Goal: Transaction & Acquisition: Purchase product/service

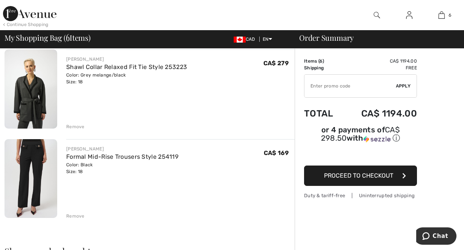
scroll to position [482, 0]
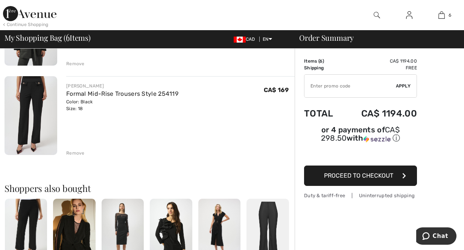
click at [81, 152] on div "Remove" at bounding box center [75, 153] width 18 height 7
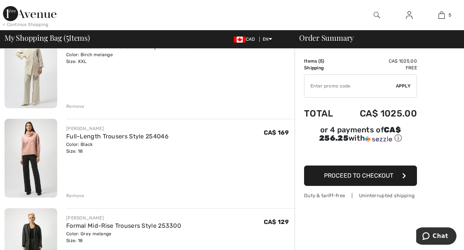
scroll to position [151, 0]
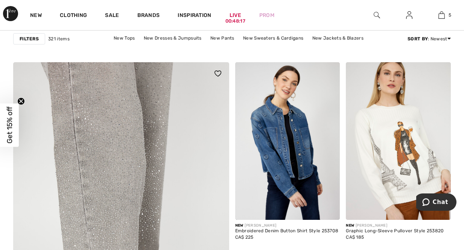
scroll to position [1657, 0]
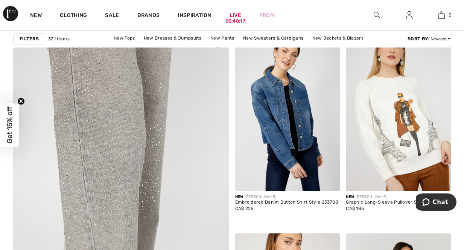
click at [113, 155] on img at bounding box center [121, 228] width 259 height 389
click at [113, 154] on img at bounding box center [121, 228] width 259 height 389
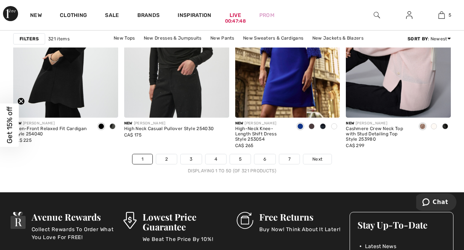
scroll to position [3028, 0]
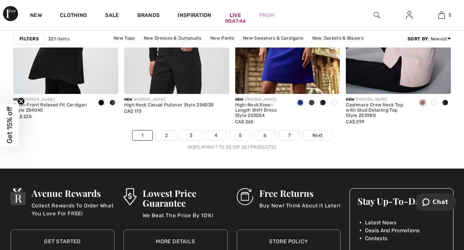
click at [322, 129] on div "New JOSEPH RIBKOFF High-Neck Knee-Length Shift Dress Style 253054 CA$ 265" at bounding box center [287, 112] width 105 height 36
click at [323, 133] on link "Next" at bounding box center [318, 135] width 28 height 10
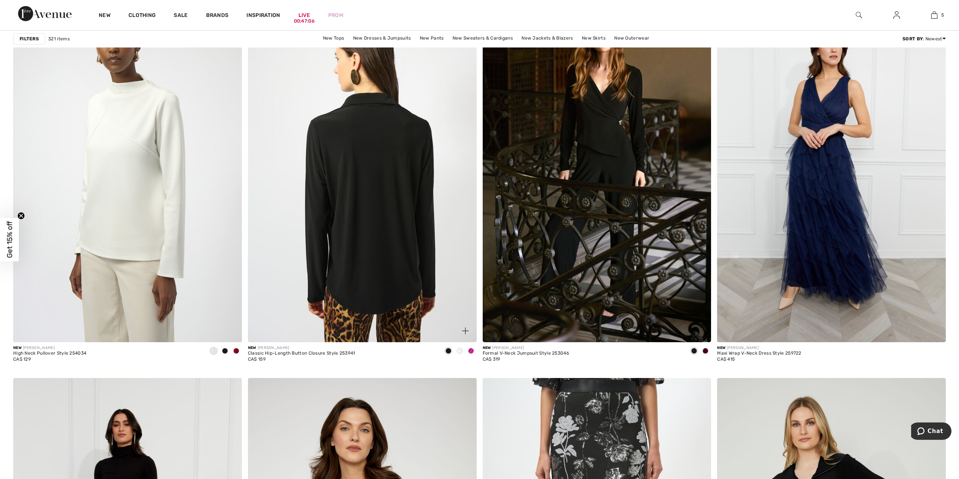
scroll to position [2164, 0]
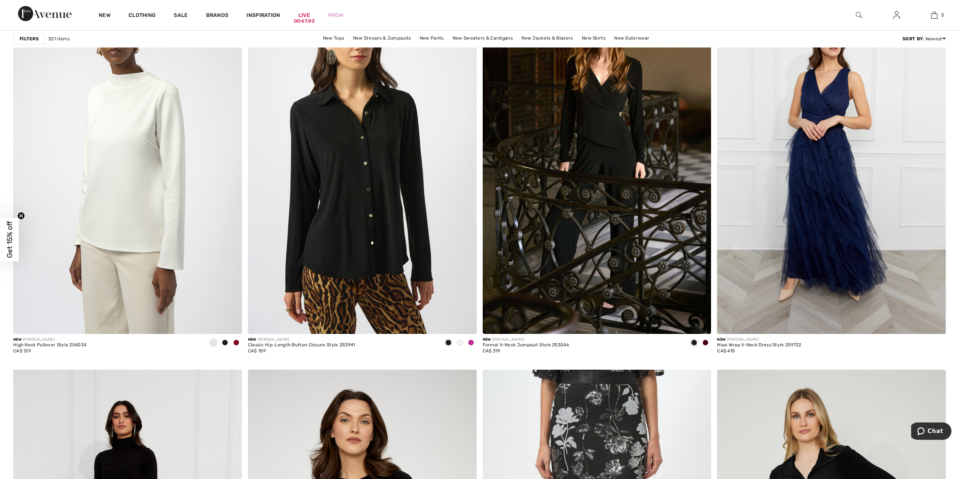
click at [464, 16] on img at bounding box center [858, 15] width 6 height 9
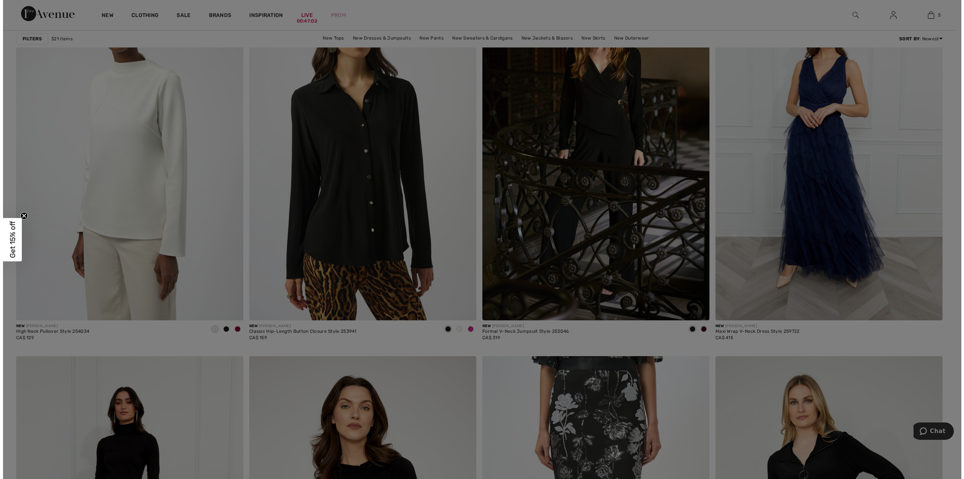
scroll to position [2175, 0]
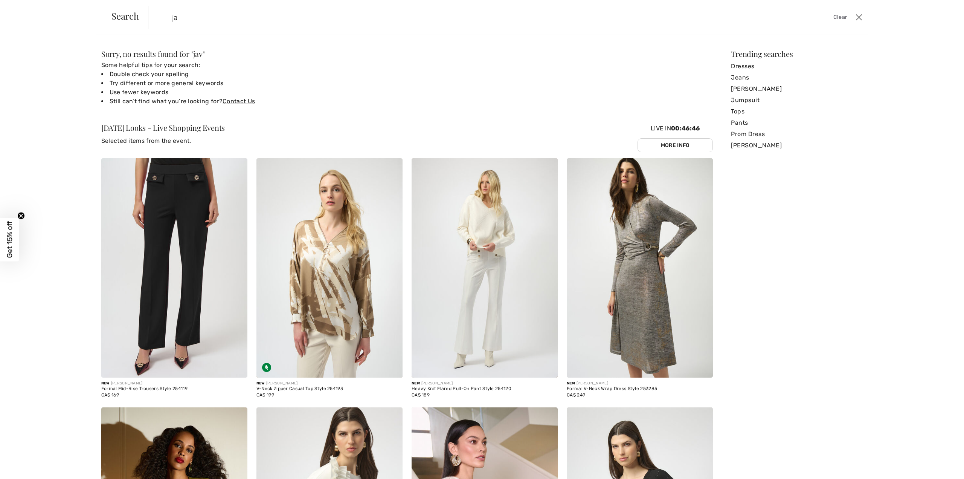
type input "j"
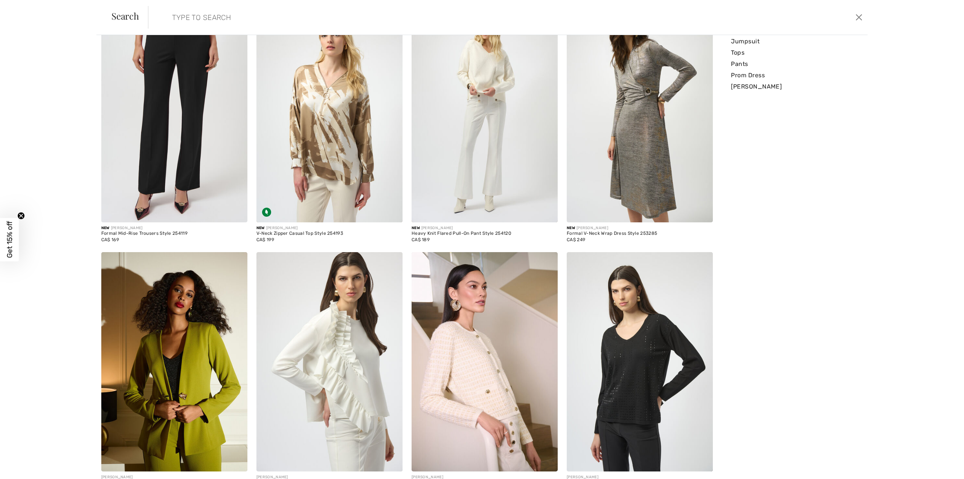
scroll to position [0, 0]
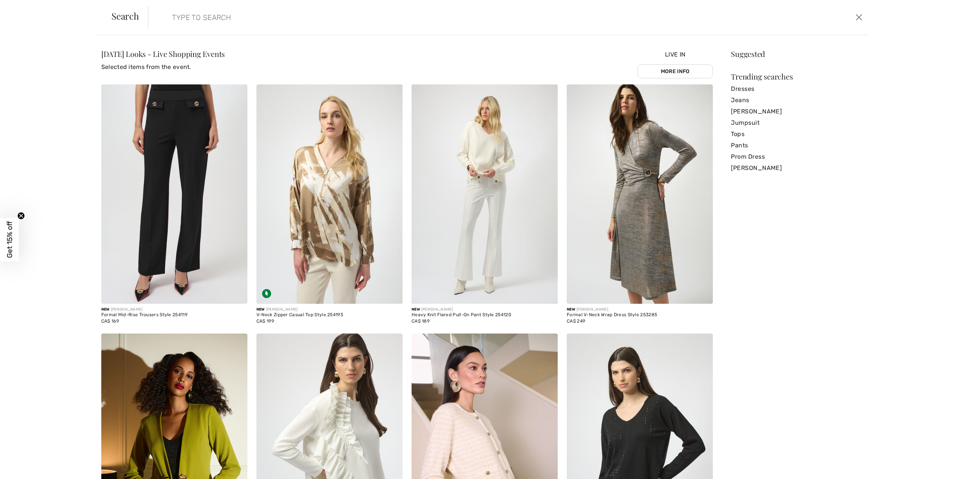
click at [21, 214] on circle "Close teaser" at bounding box center [21, 215] width 7 height 7
click at [464, 143] on link "Pants" at bounding box center [797, 145] width 132 height 11
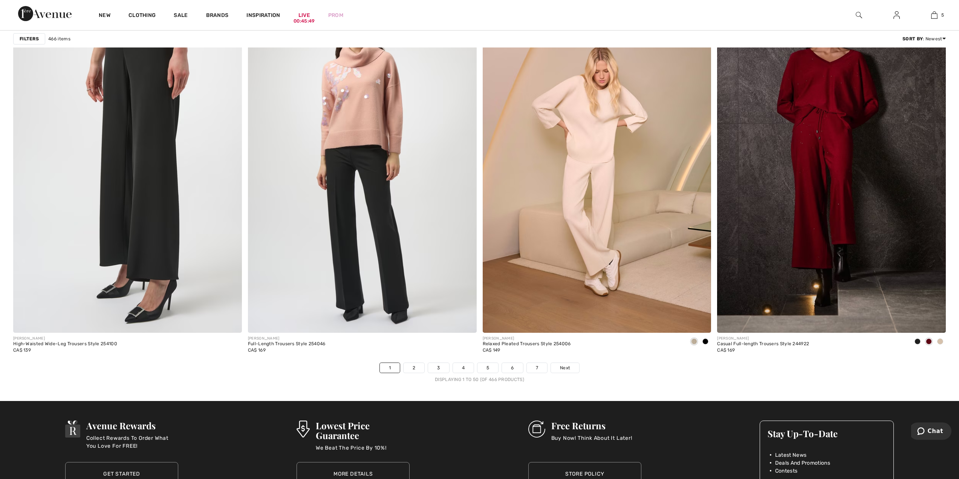
scroll to position [5484, 0]
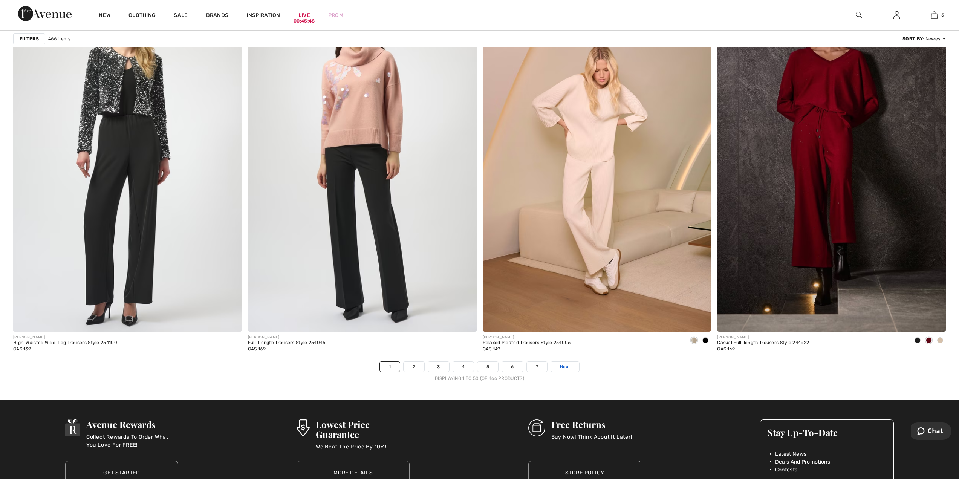
click at [566, 368] on span "Next" at bounding box center [565, 366] width 10 height 7
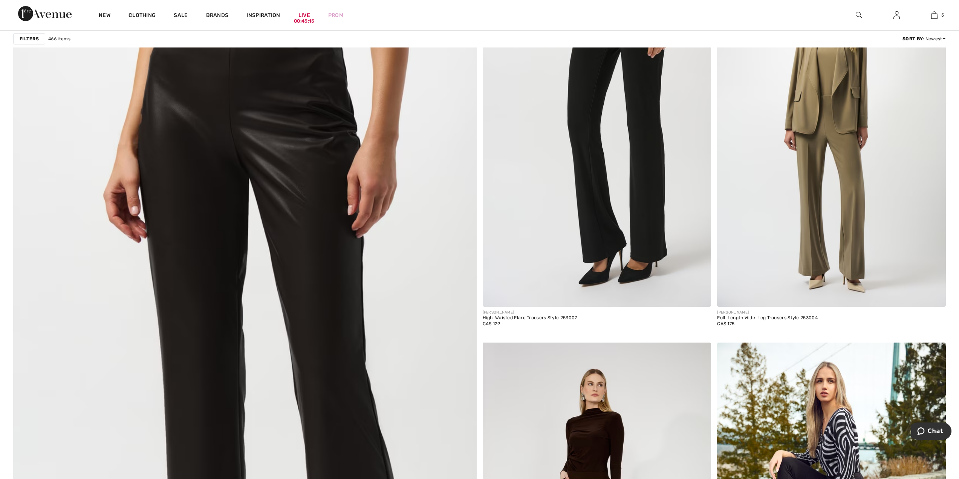
scroll to position [3119, 0]
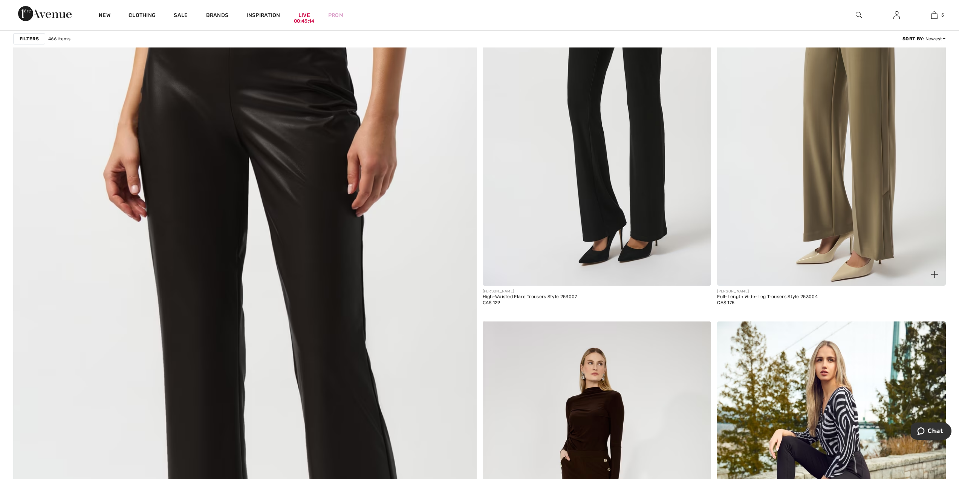
click at [776, 212] on img at bounding box center [831, 113] width 229 height 343
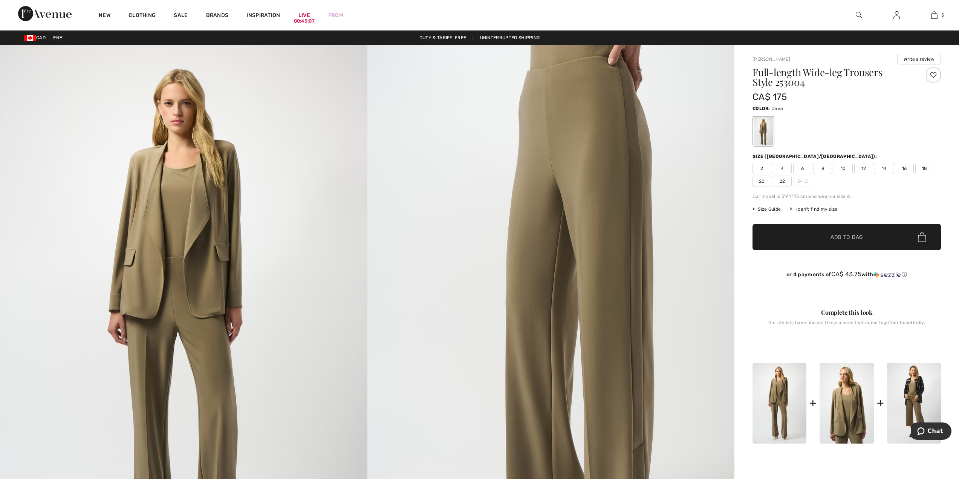
click at [924, 169] on span "18" at bounding box center [924, 168] width 19 height 11
click at [827, 235] on span "✔ Added to Bag" at bounding box center [835, 237] width 46 height 8
click at [840, 400] on img at bounding box center [846, 403] width 54 height 81
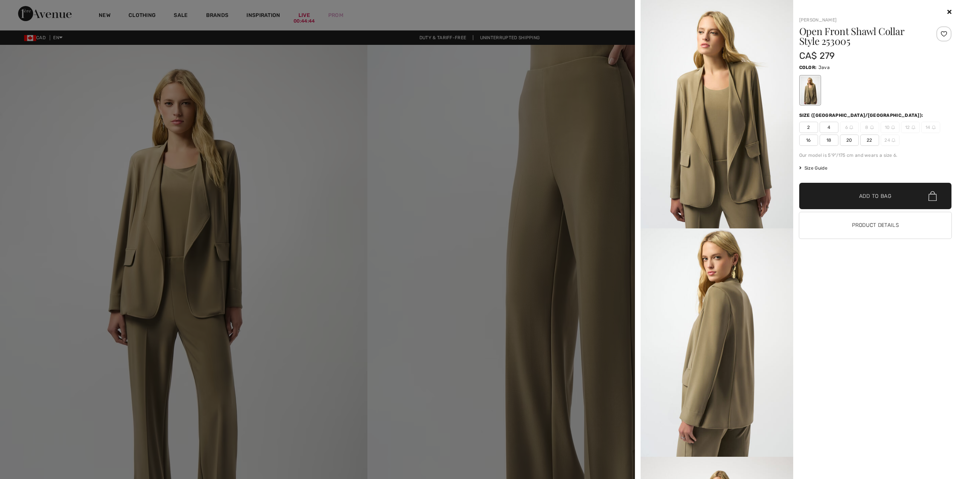
click at [817, 168] on span "Size Guide" at bounding box center [813, 168] width 28 height 7
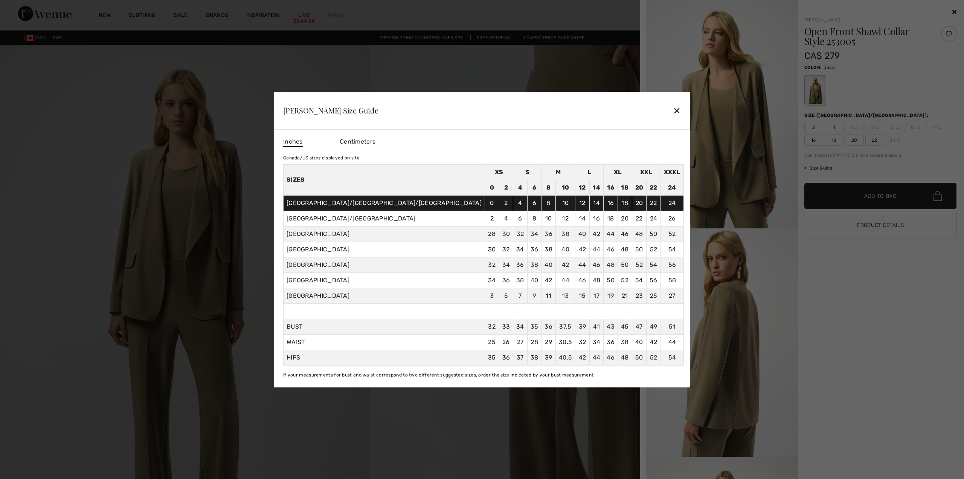
click at [856, 270] on div at bounding box center [482, 239] width 964 height 479
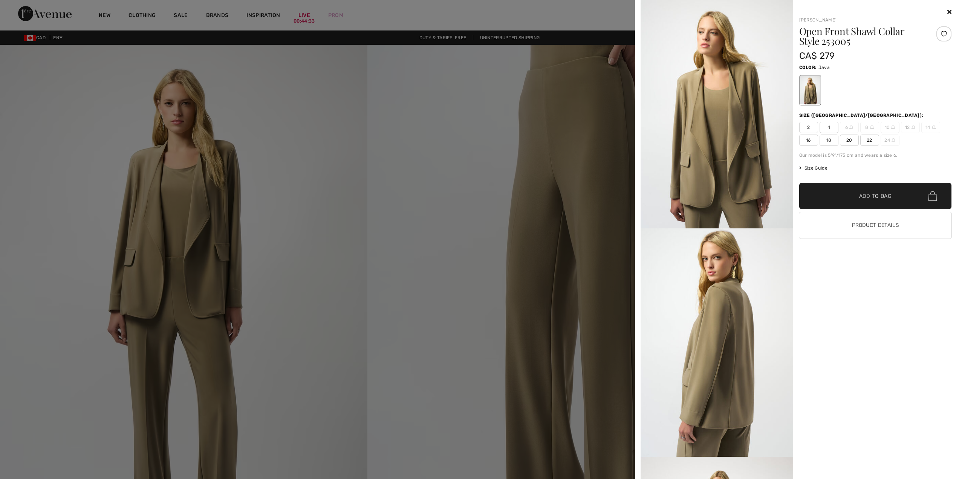
click at [847, 142] on span "20" at bounding box center [849, 139] width 19 height 11
click at [846, 194] on span "✔ Added to Bag" at bounding box center [864, 196] width 46 height 8
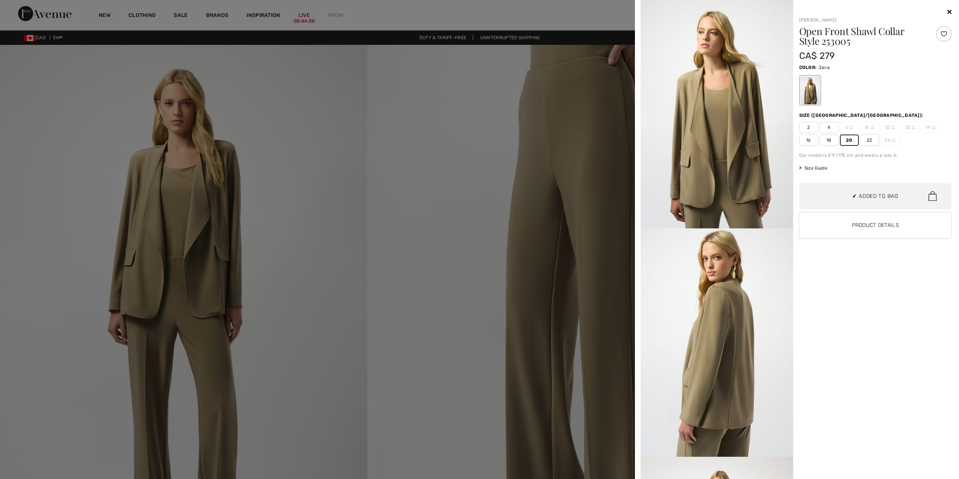
scroll to position [317, 0]
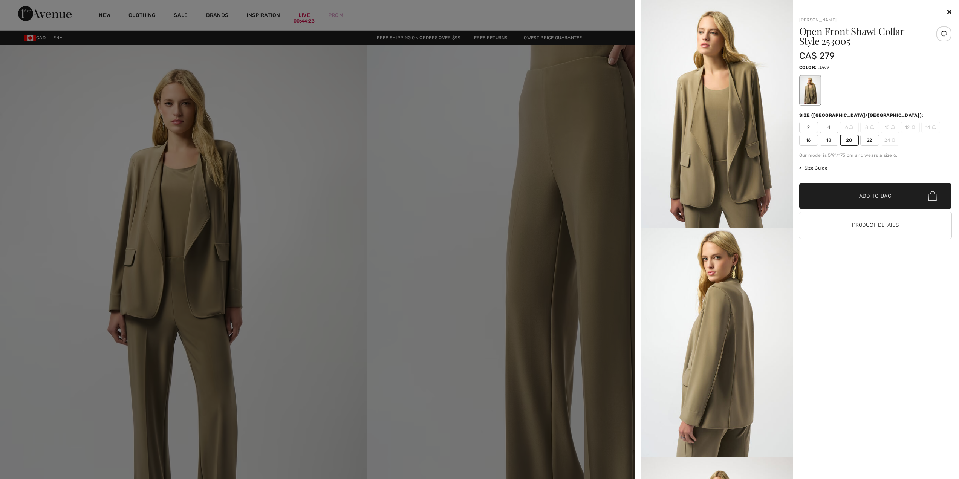
click at [948, 8] on div at bounding box center [875, 12] width 153 height 9
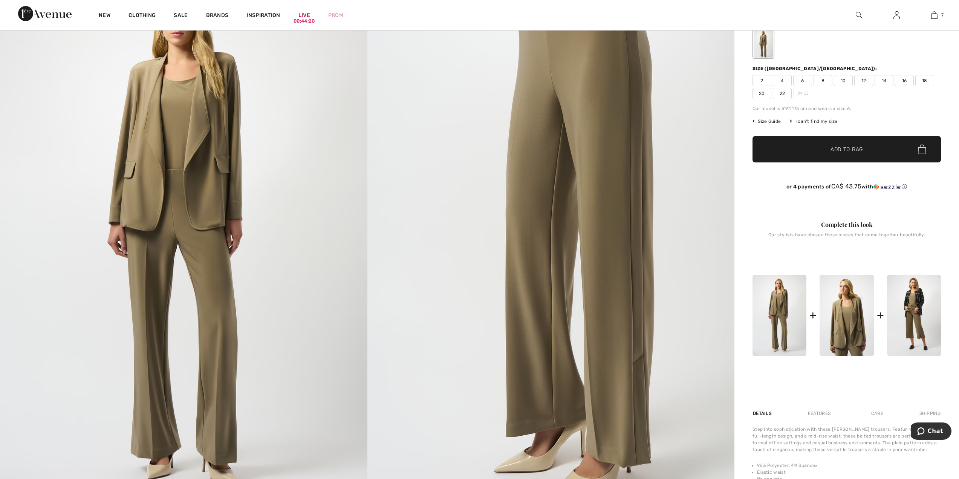
scroll to position [90, 0]
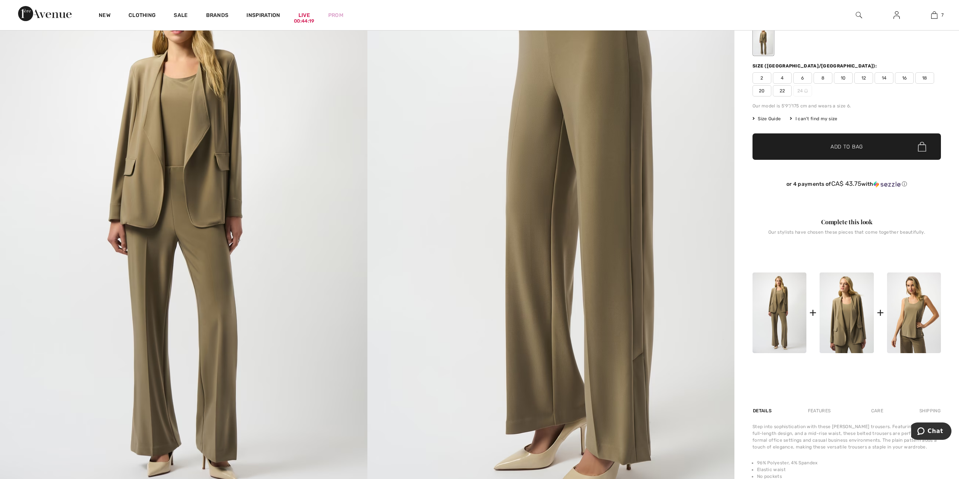
click at [908, 321] on img at bounding box center [914, 312] width 54 height 81
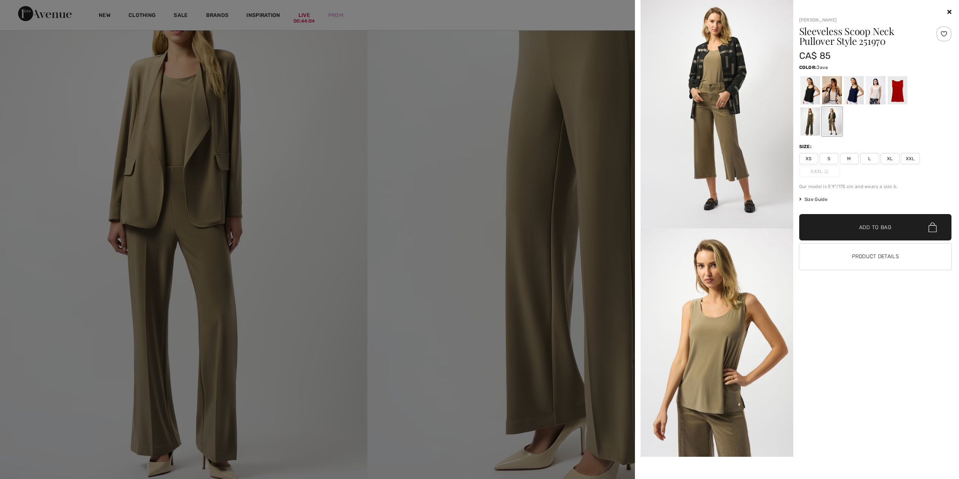
click at [907, 162] on span "XXL" at bounding box center [910, 158] width 19 height 11
click at [805, 199] on span "Size Guide" at bounding box center [813, 199] width 28 height 7
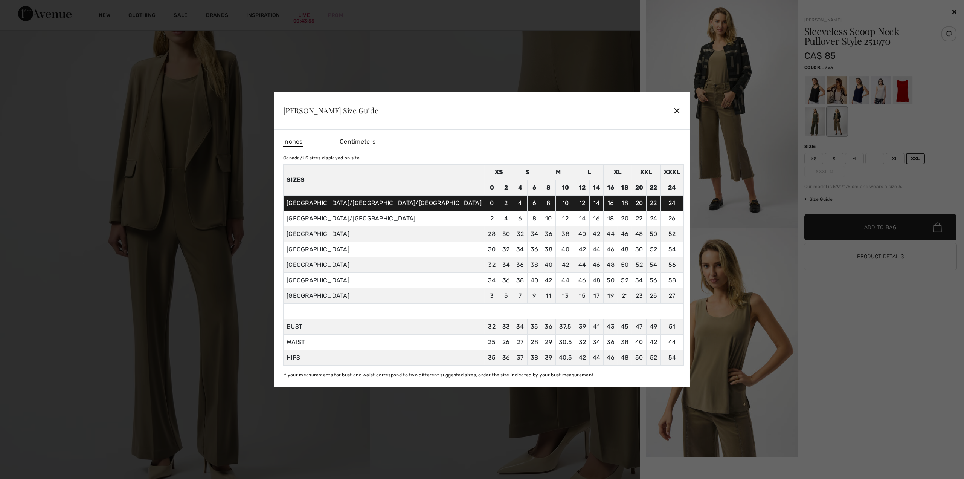
click at [895, 161] on div at bounding box center [482, 239] width 964 height 479
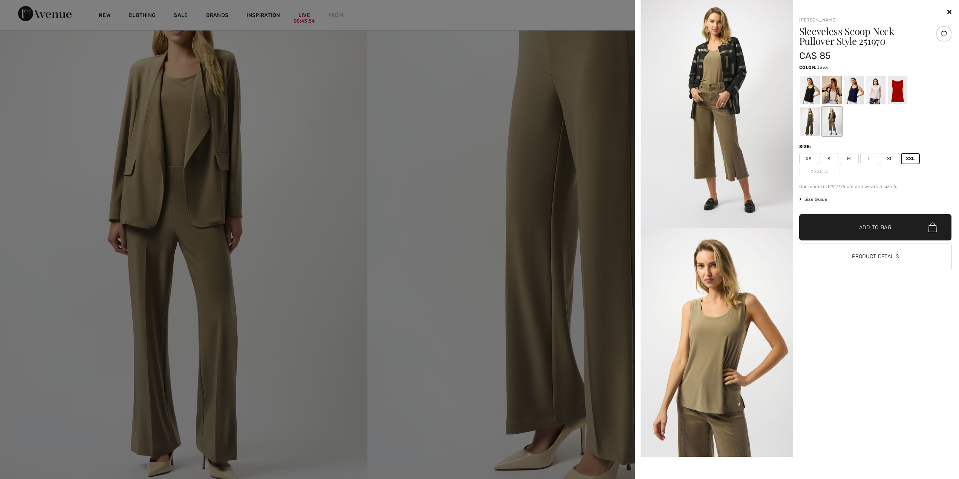
click at [886, 220] on span "✔ Added to Bag Add to Bag" at bounding box center [875, 227] width 153 height 26
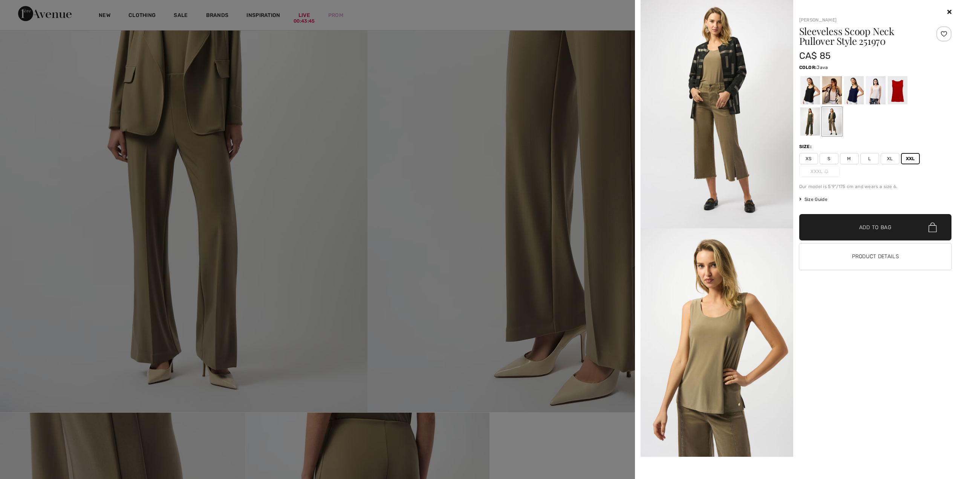
scroll to position [211, 0]
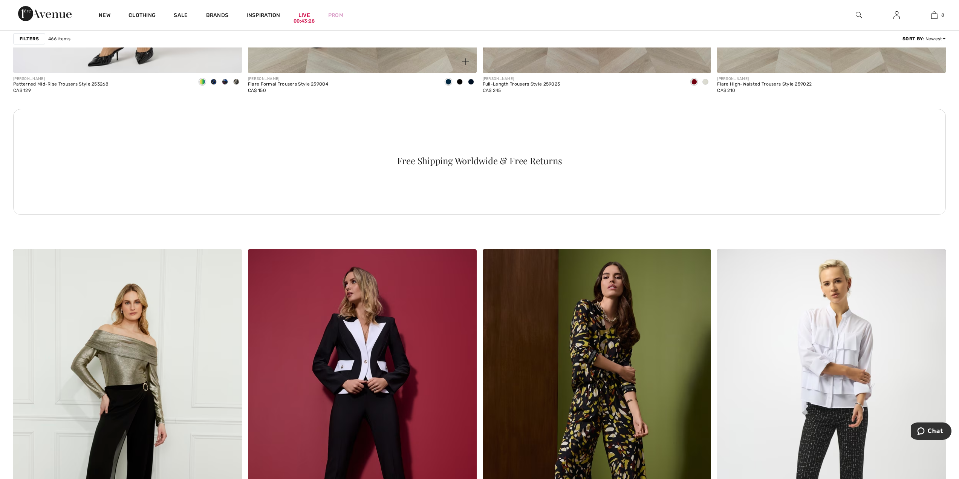
scroll to position [4505, 0]
